Goal: Task Accomplishment & Management: Use online tool/utility

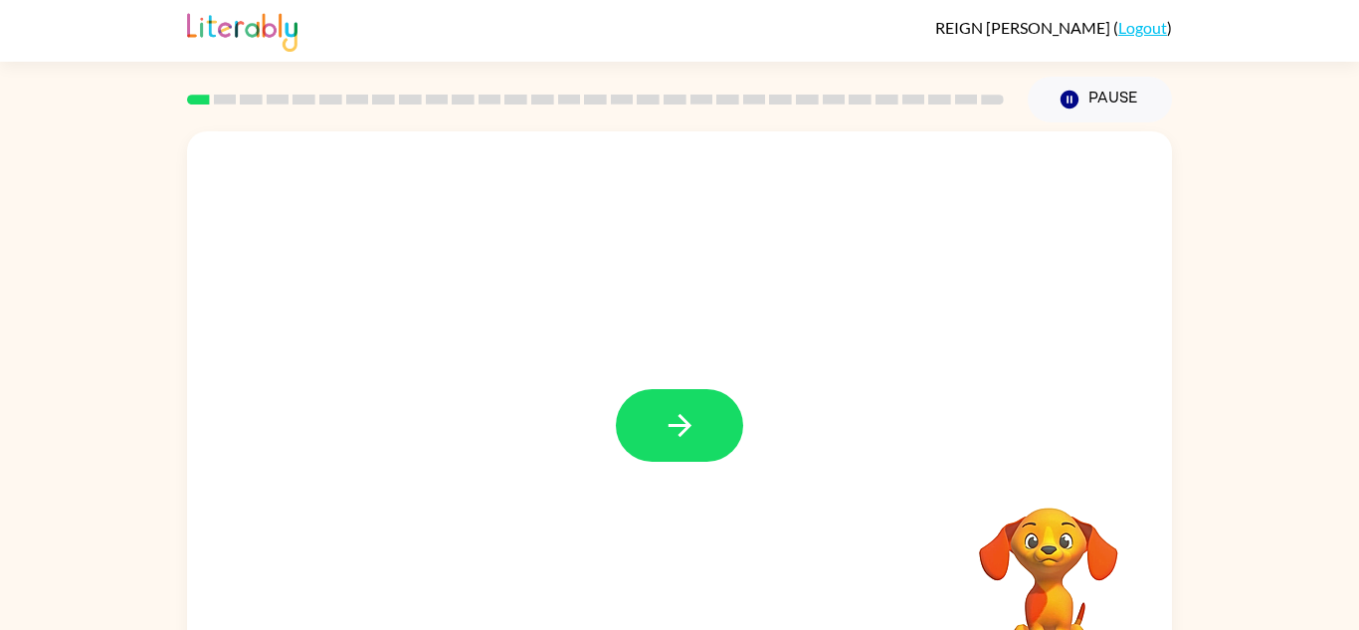
click at [677, 415] on icon "button" at bounding box center [680, 425] width 35 height 35
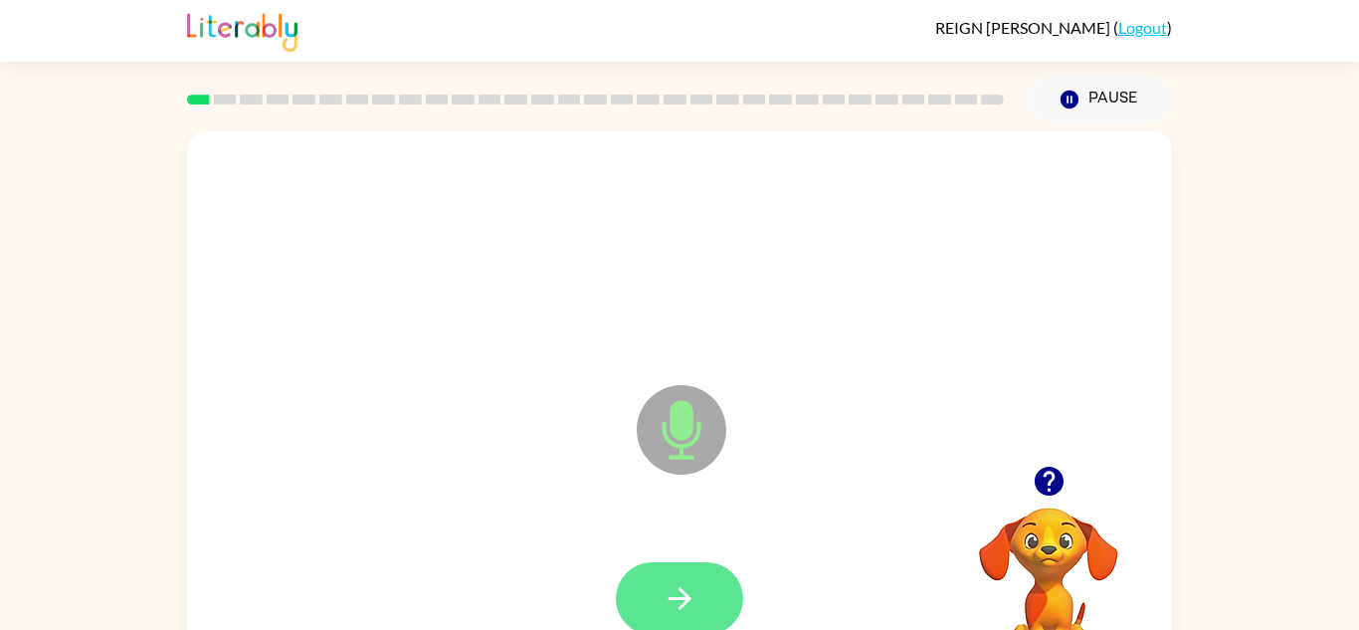
click at [663, 562] on button "button" at bounding box center [679, 598] width 127 height 73
click at [668, 573] on button "button" at bounding box center [679, 598] width 127 height 73
click at [665, 583] on icon "button" at bounding box center [680, 598] width 35 height 35
click at [676, 584] on icon "button" at bounding box center [680, 598] width 35 height 35
click at [677, 588] on icon "button" at bounding box center [680, 598] width 35 height 35
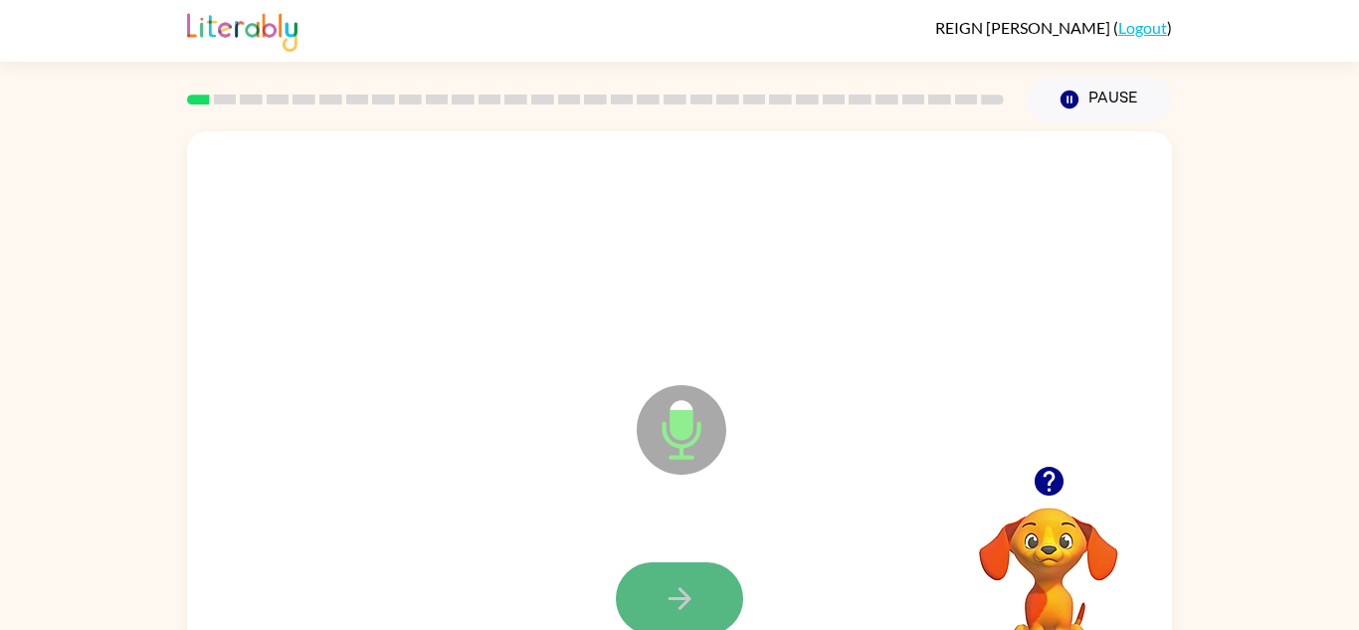
click at [677, 588] on icon "button" at bounding box center [680, 598] width 35 height 35
click at [678, 589] on icon "button" at bounding box center [680, 598] width 35 height 35
click at [683, 608] on icon "button" at bounding box center [680, 598] width 35 height 35
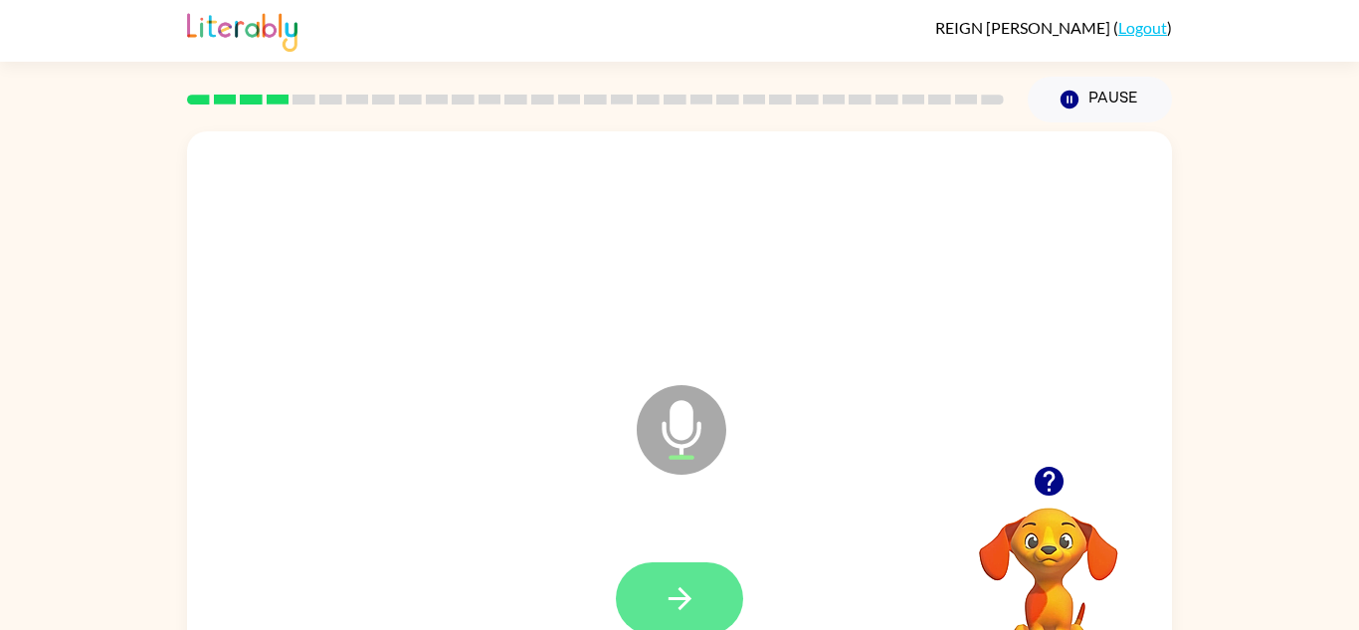
click at [684, 608] on icon "button" at bounding box center [680, 598] width 35 height 35
click at [683, 606] on icon "button" at bounding box center [680, 598] width 35 height 35
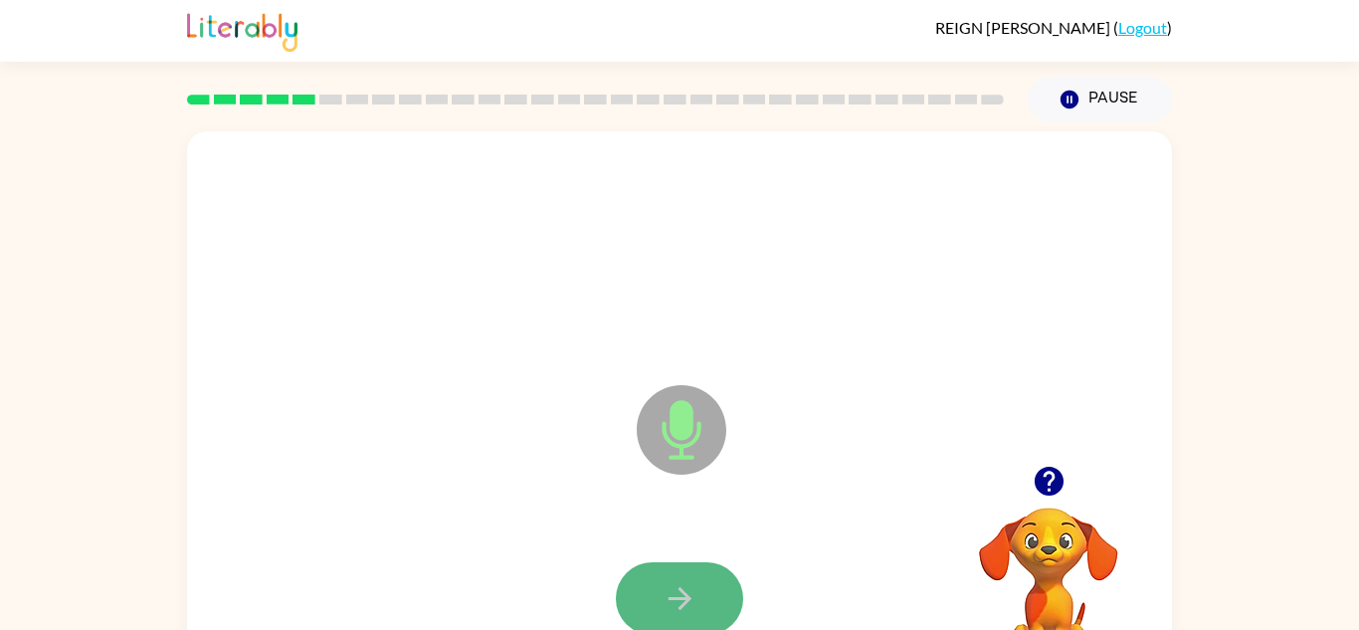
click at [672, 603] on icon "button" at bounding box center [680, 598] width 35 height 35
click at [673, 600] on icon "button" at bounding box center [680, 598] width 35 height 35
click at [672, 603] on icon "button" at bounding box center [680, 598] width 35 height 35
click at [672, 610] on icon "button" at bounding box center [680, 598] width 35 height 35
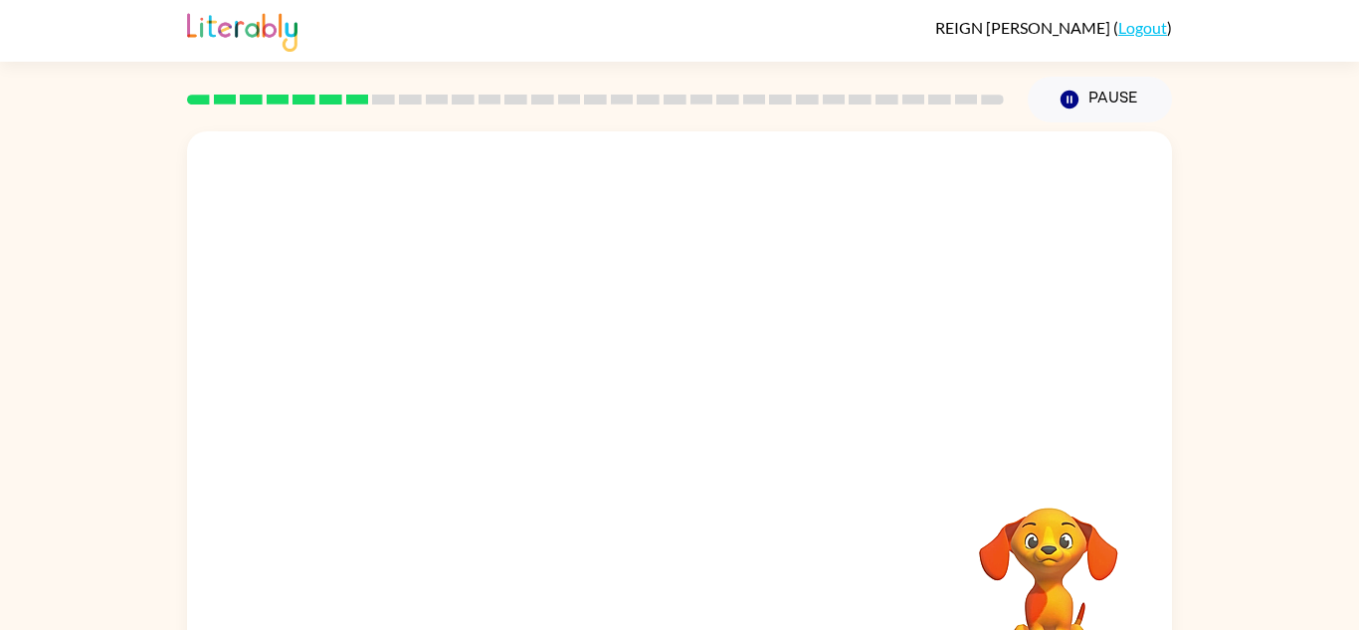
click at [672, 610] on div "Your browser must support playing .mp4 files to use Literably. Please try using…" at bounding box center [679, 415] width 985 height 568
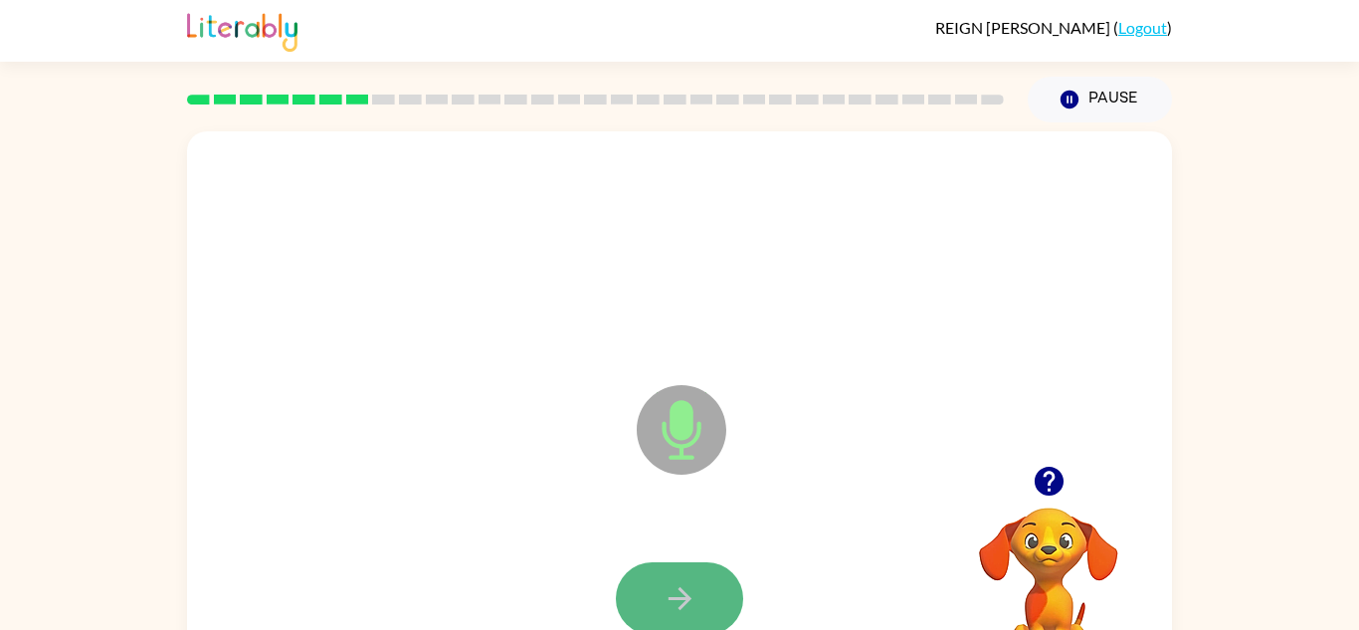
click at [646, 584] on button "button" at bounding box center [679, 598] width 127 height 73
click at [646, 584] on div at bounding box center [679, 598] width 127 height 73
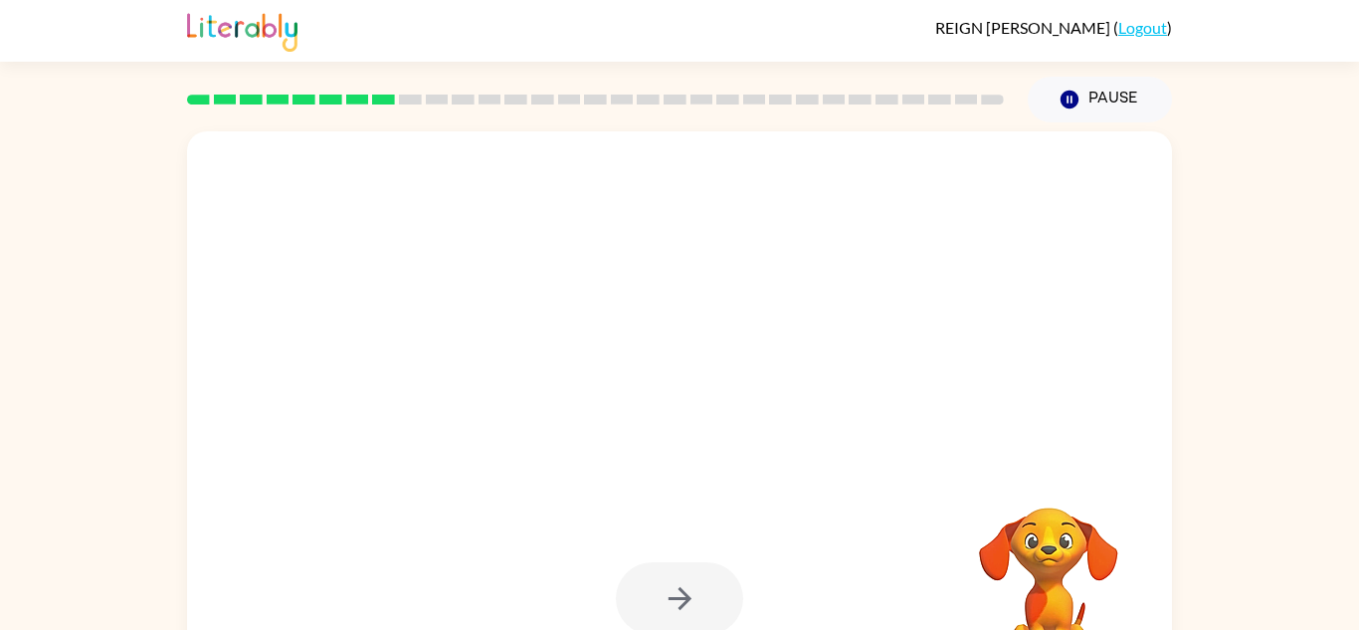
click at [646, 584] on div at bounding box center [679, 598] width 127 height 73
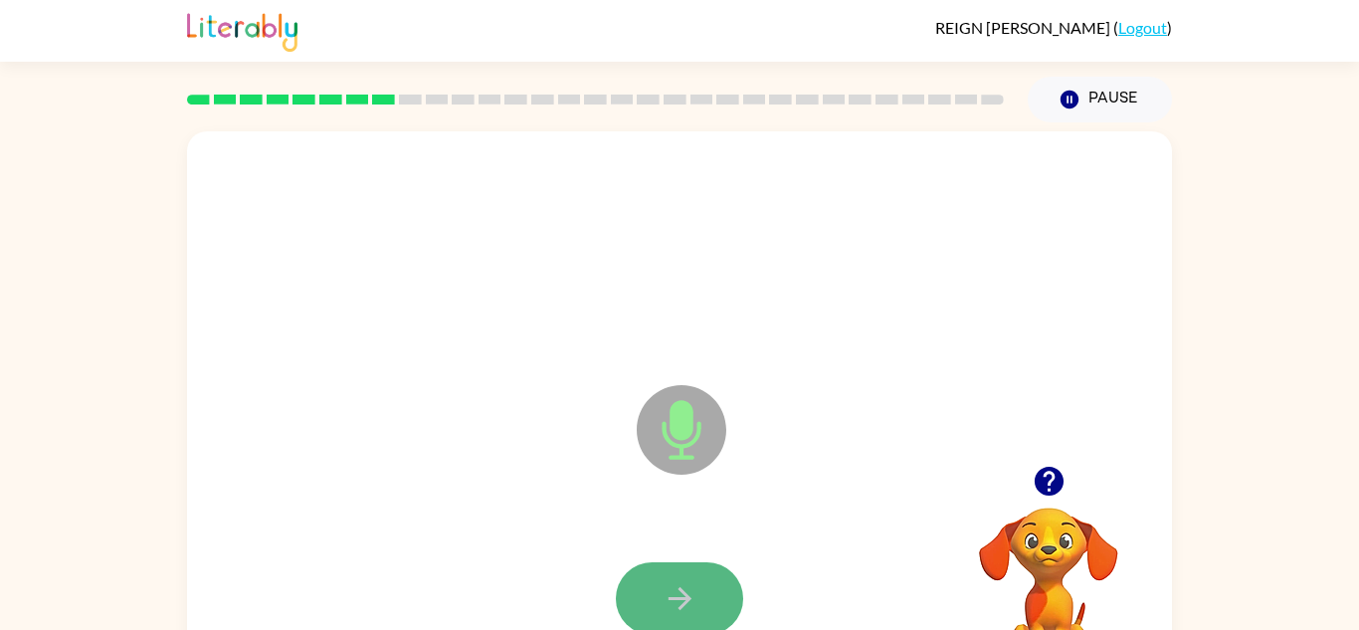
click at [648, 589] on button "button" at bounding box center [679, 598] width 127 height 73
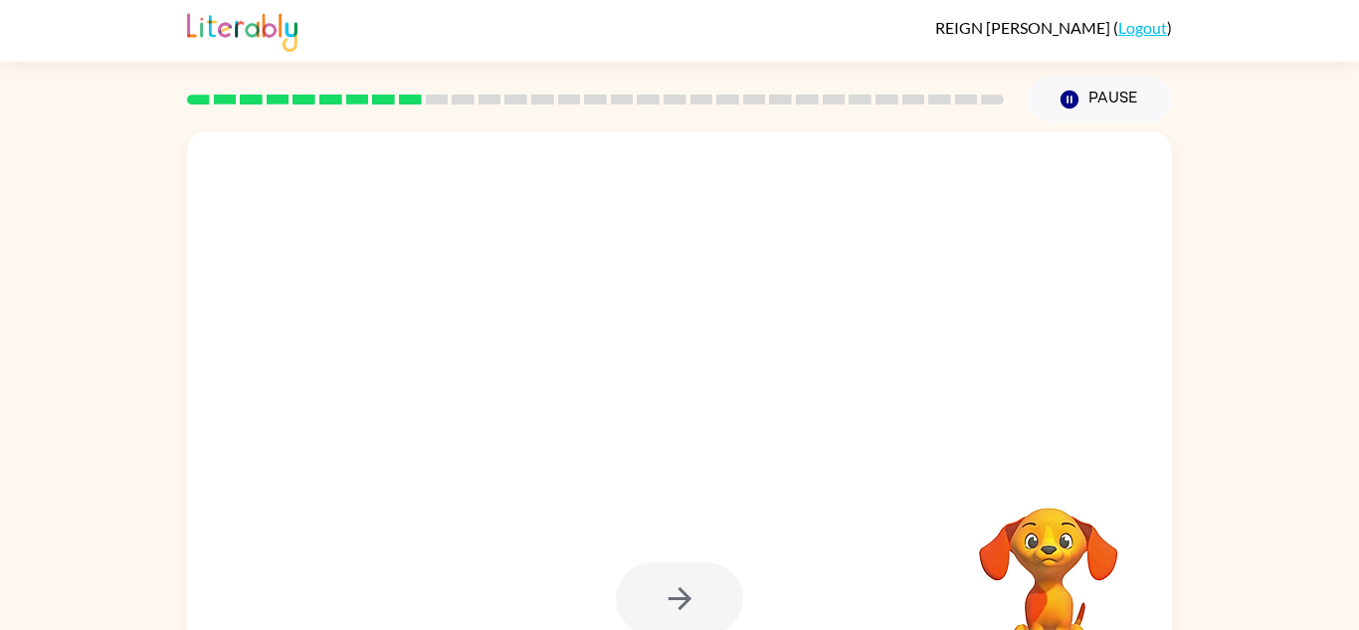
click at [648, 589] on div at bounding box center [679, 598] width 127 height 73
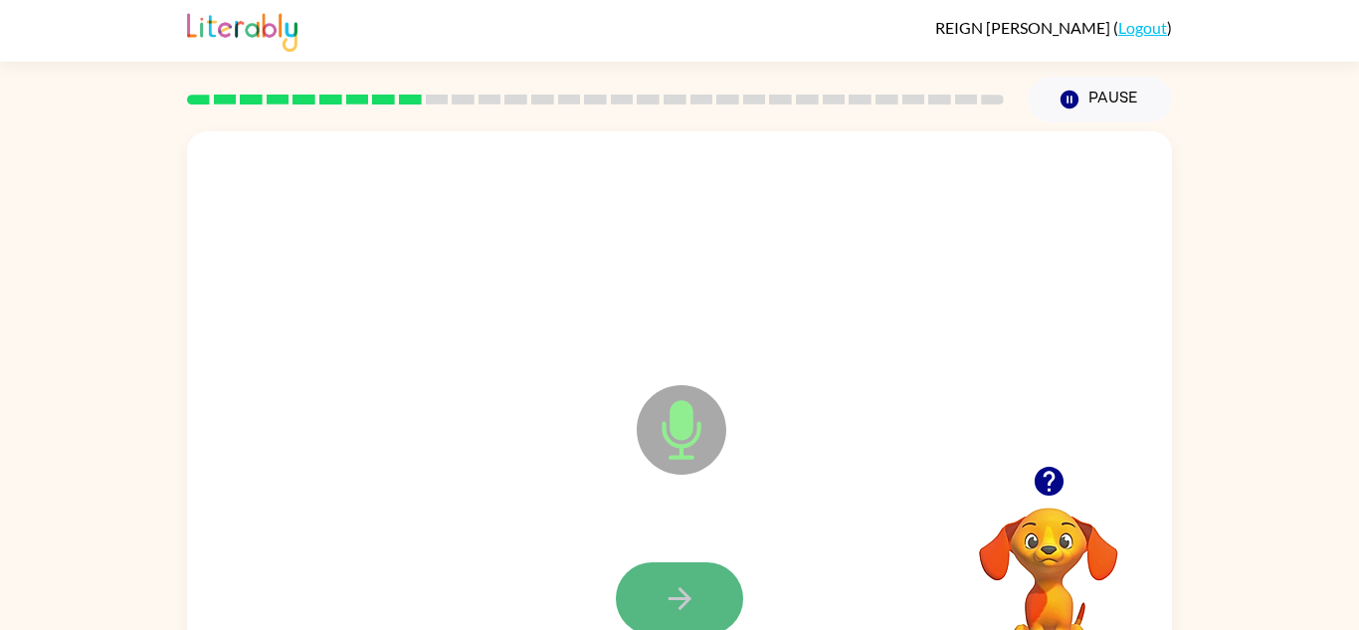
click at [651, 593] on button "button" at bounding box center [679, 598] width 127 height 73
click at [657, 605] on button "button" at bounding box center [679, 598] width 127 height 73
click at [656, 611] on button "button" at bounding box center [679, 598] width 127 height 73
click at [659, 610] on button "button" at bounding box center [679, 598] width 127 height 73
click at [656, 607] on button "button" at bounding box center [679, 598] width 127 height 73
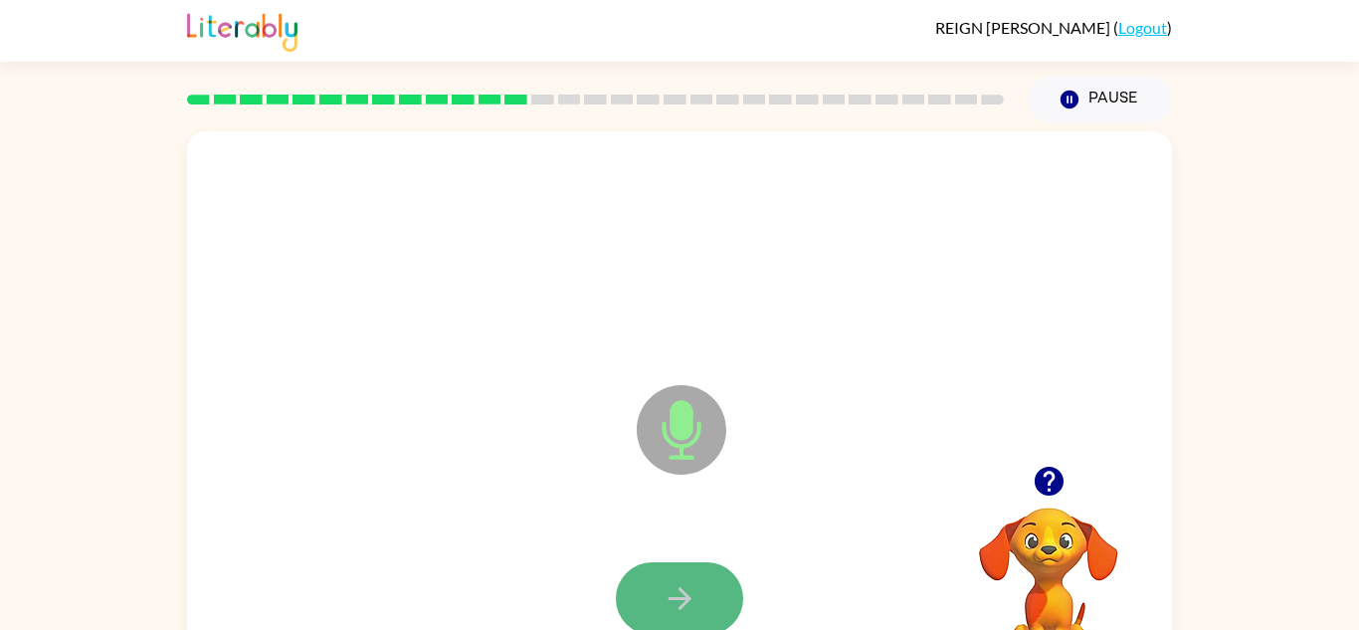
click at [656, 607] on button "button" at bounding box center [679, 598] width 127 height 73
click at [656, 608] on button "button" at bounding box center [679, 598] width 127 height 73
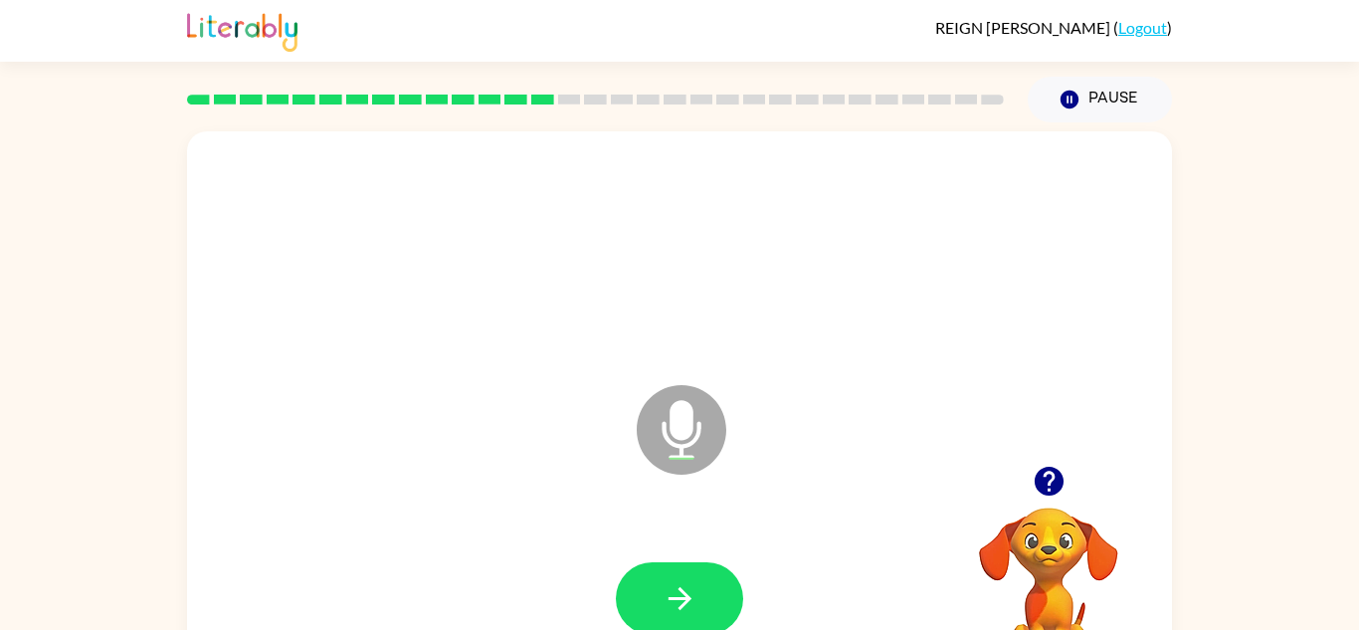
click at [656, 608] on button "button" at bounding box center [679, 598] width 127 height 73
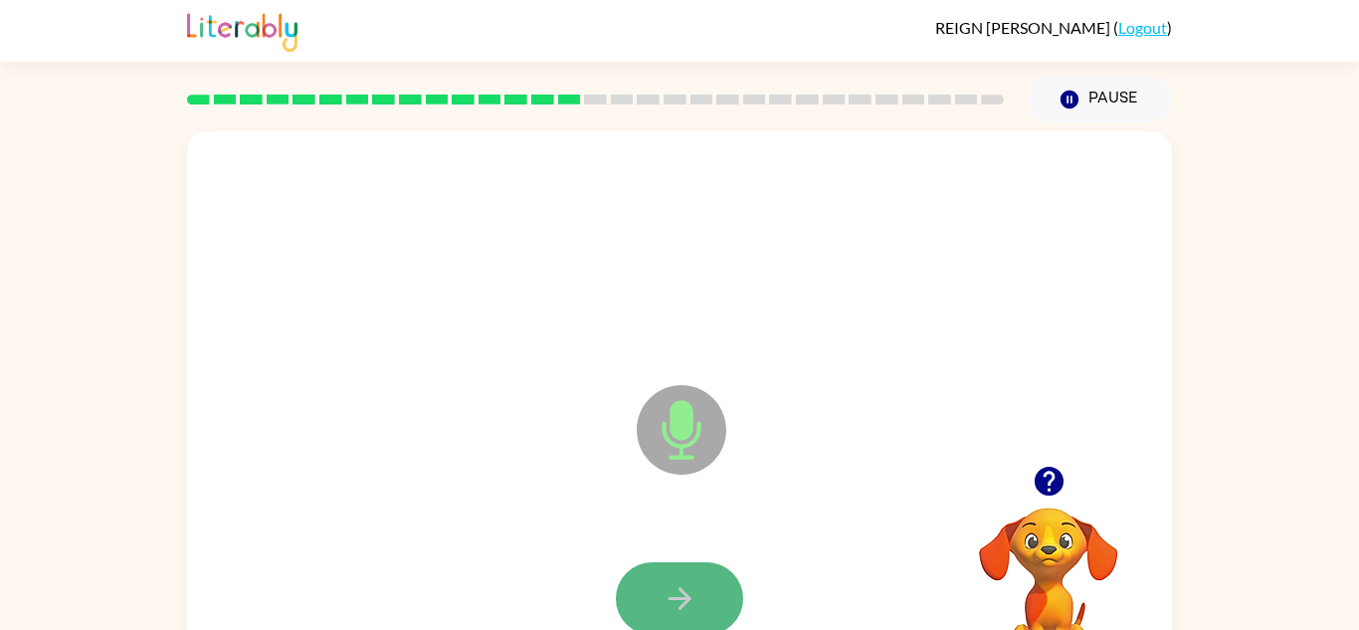
click at [656, 612] on button "button" at bounding box center [679, 598] width 127 height 73
click at [653, 619] on button "button" at bounding box center [679, 598] width 127 height 73
click at [664, 599] on icon "button" at bounding box center [680, 598] width 35 height 35
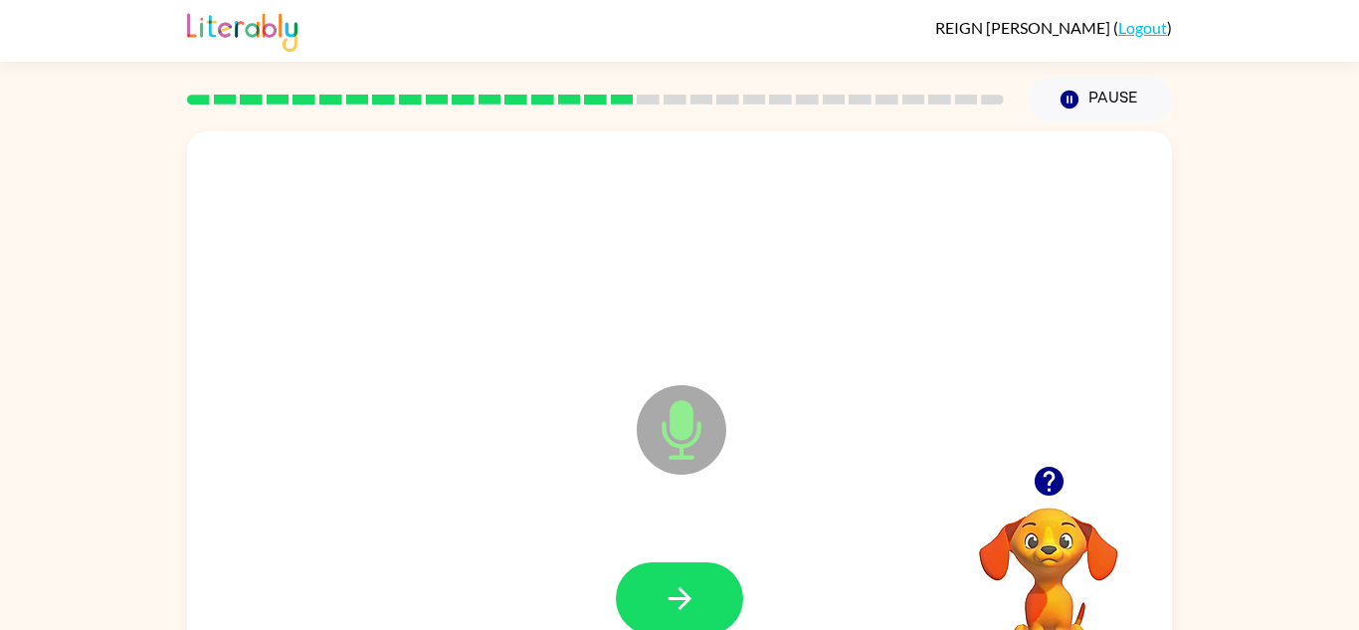
click at [664, 599] on icon "button" at bounding box center [680, 598] width 35 height 35
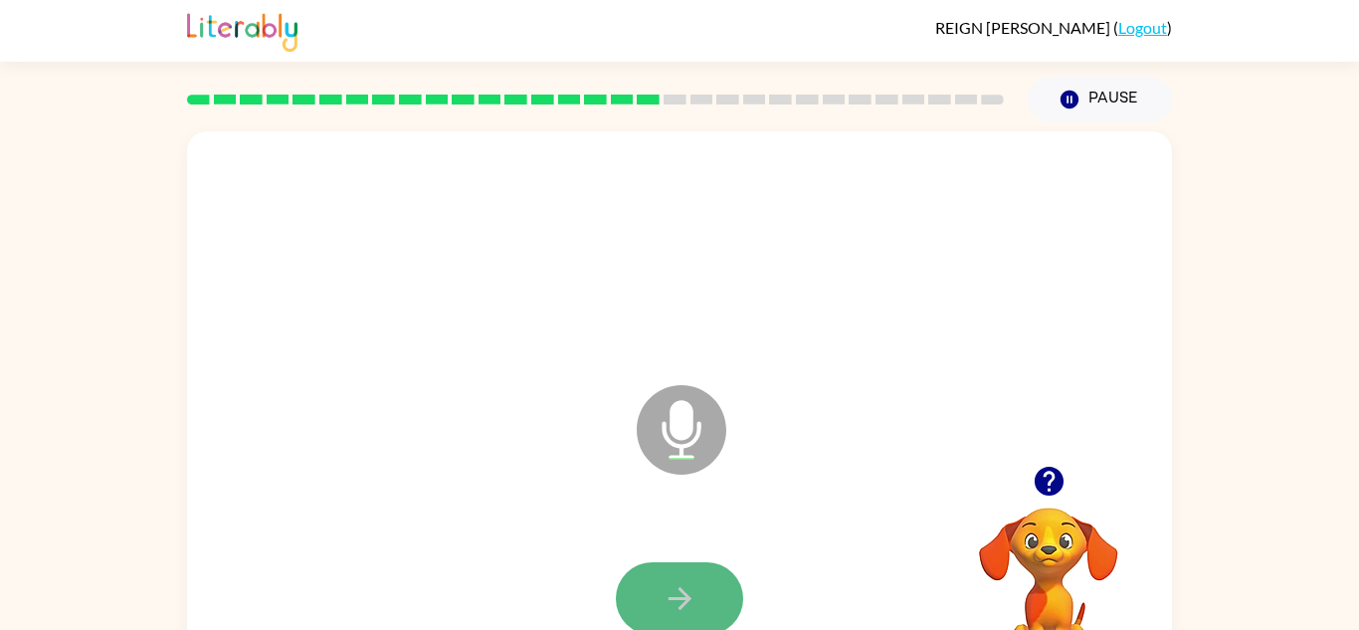
click at [665, 599] on icon "button" at bounding box center [680, 598] width 35 height 35
click at [665, 605] on icon "button" at bounding box center [680, 598] width 35 height 35
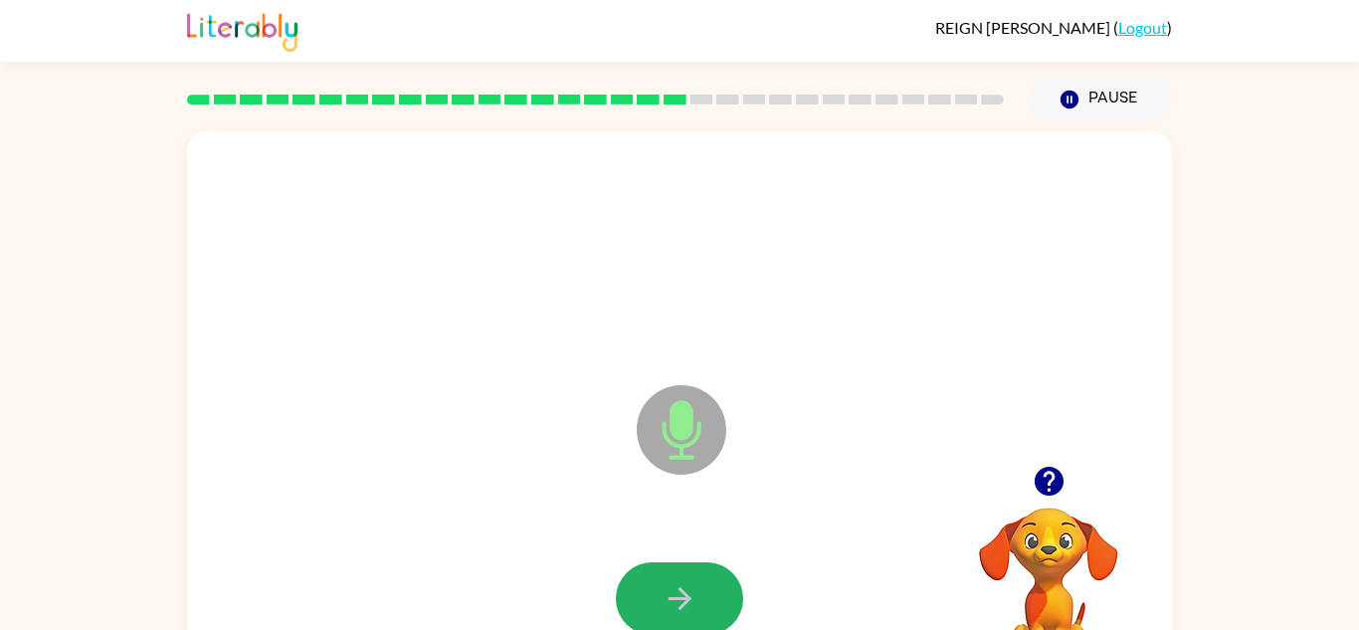
click at [665, 605] on icon "button" at bounding box center [680, 598] width 35 height 35
click at [665, 606] on icon "button" at bounding box center [680, 598] width 35 height 35
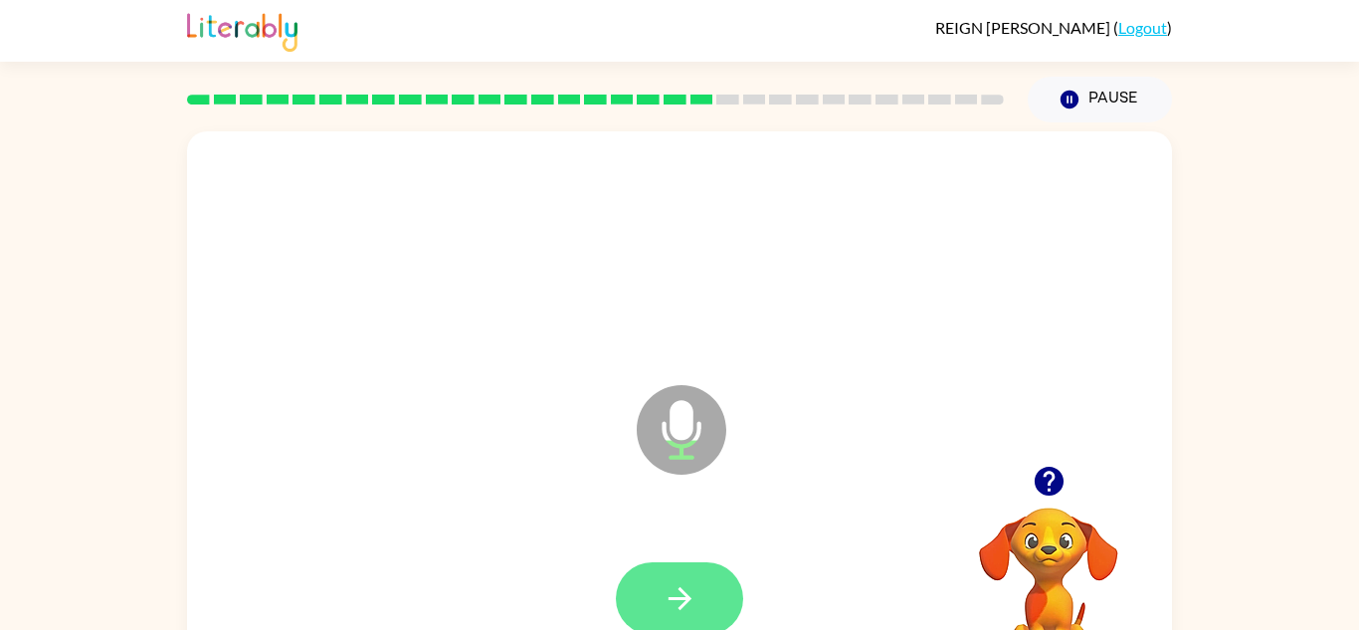
click at [665, 607] on icon "button" at bounding box center [680, 598] width 35 height 35
click at [666, 610] on icon "button" at bounding box center [680, 598] width 35 height 35
click at [667, 609] on icon "button" at bounding box center [680, 598] width 35 height 35
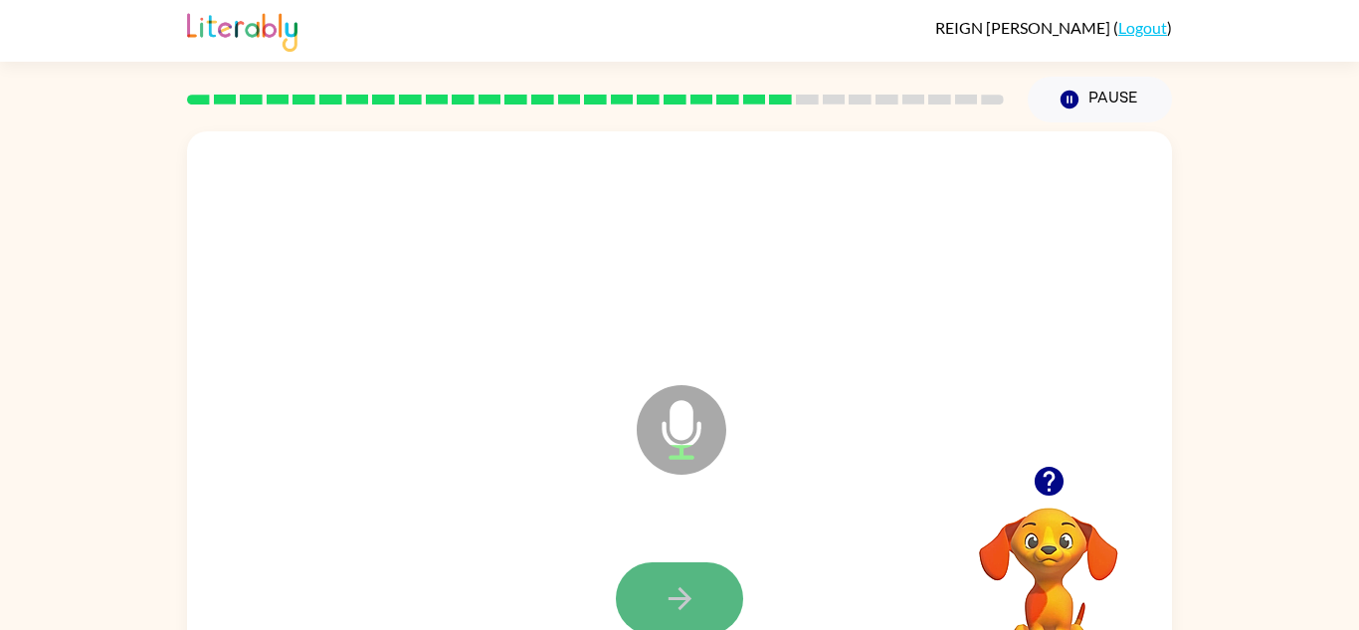
click at [669, 610] on icon "button" at bounding box center [680, 598] width 35 height 35
click at [669, 611] on icon "button" at bounding box center [680, 598] width 35 height 35
click at [667, 599] on icon "button" at bounding box center [680, 598] width 35 height 35
click at [667, 602] on icon "button" at bounding box center [680, 598] width 35 height 35
